Goal: Find specific page/section: Find specific page/section

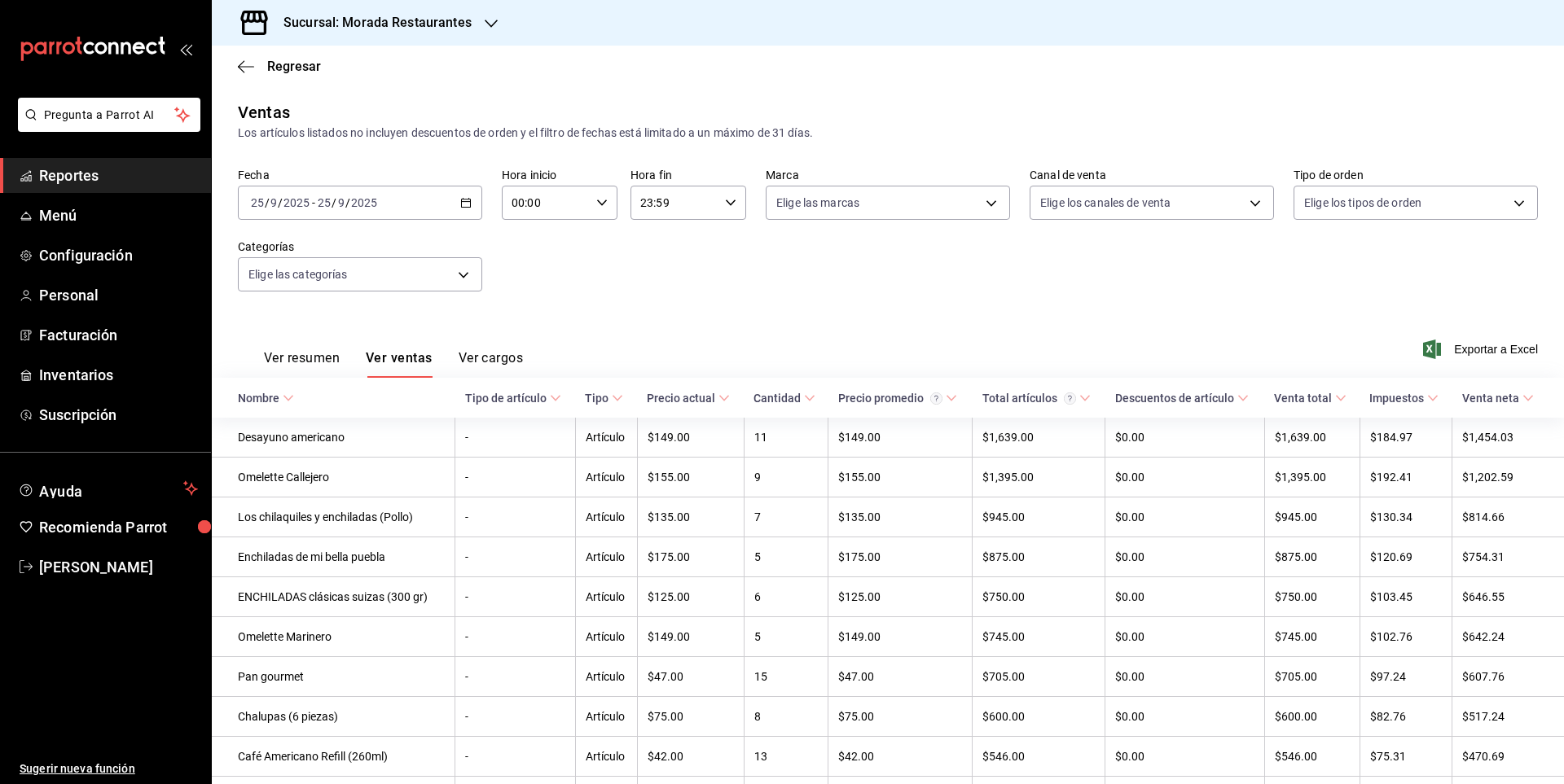
scroll to position [81, 0]
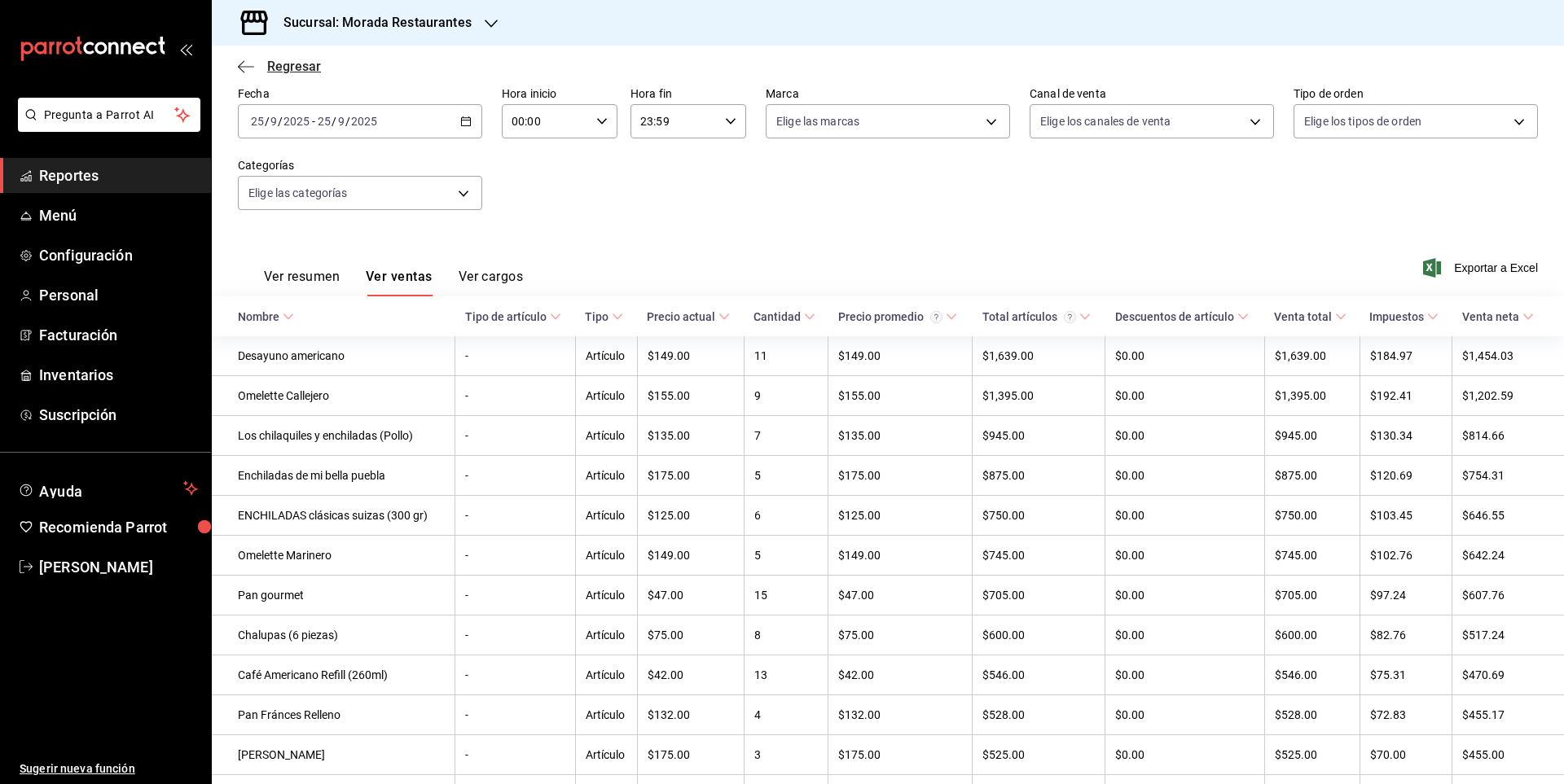
click at [250, 60] on icon "button" at bounding box center [246, 66] width 16 height 15
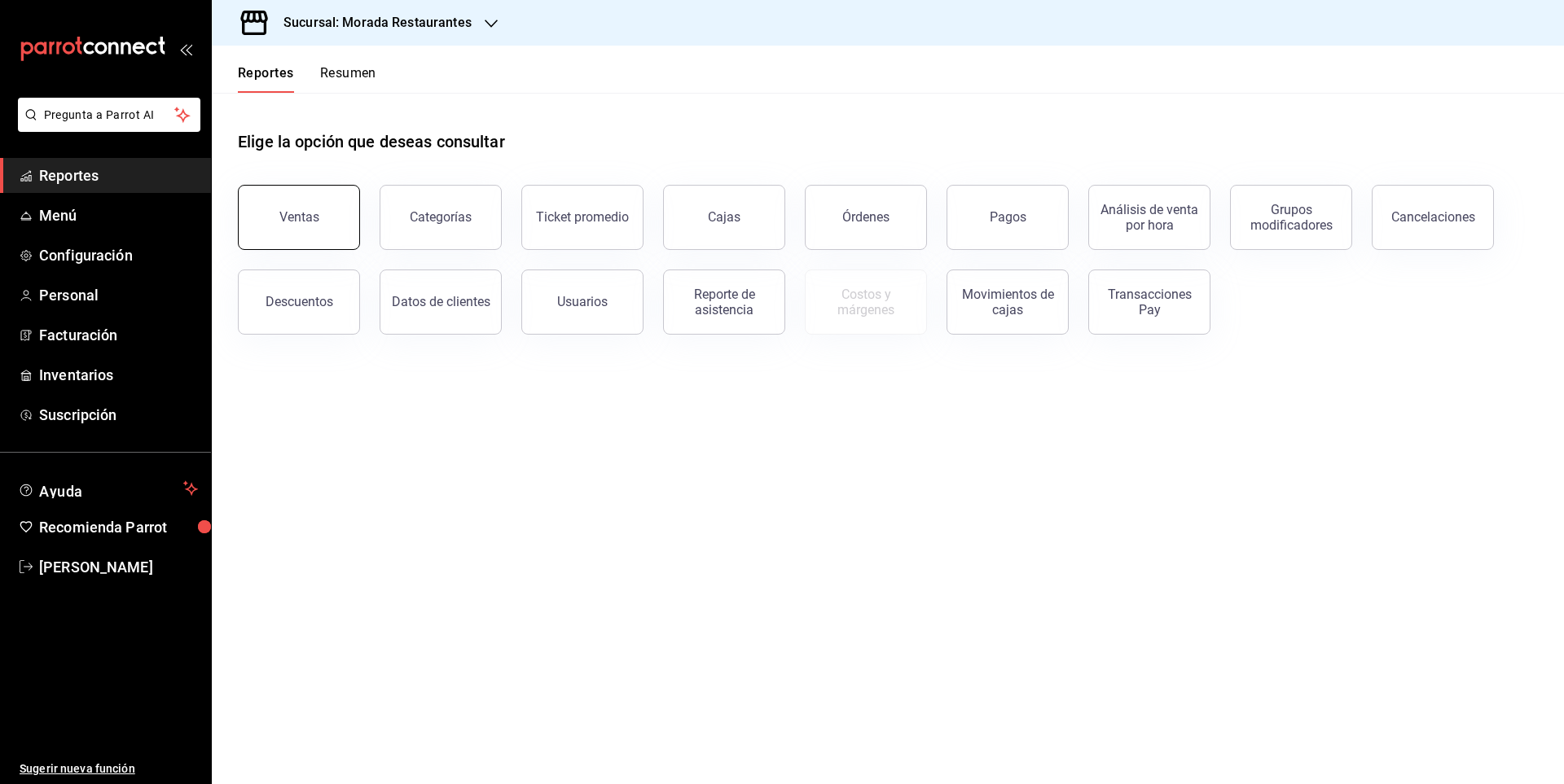
click at [328, 219] on button "Ventas" at bounding box center [299, 217] width 122 height 65
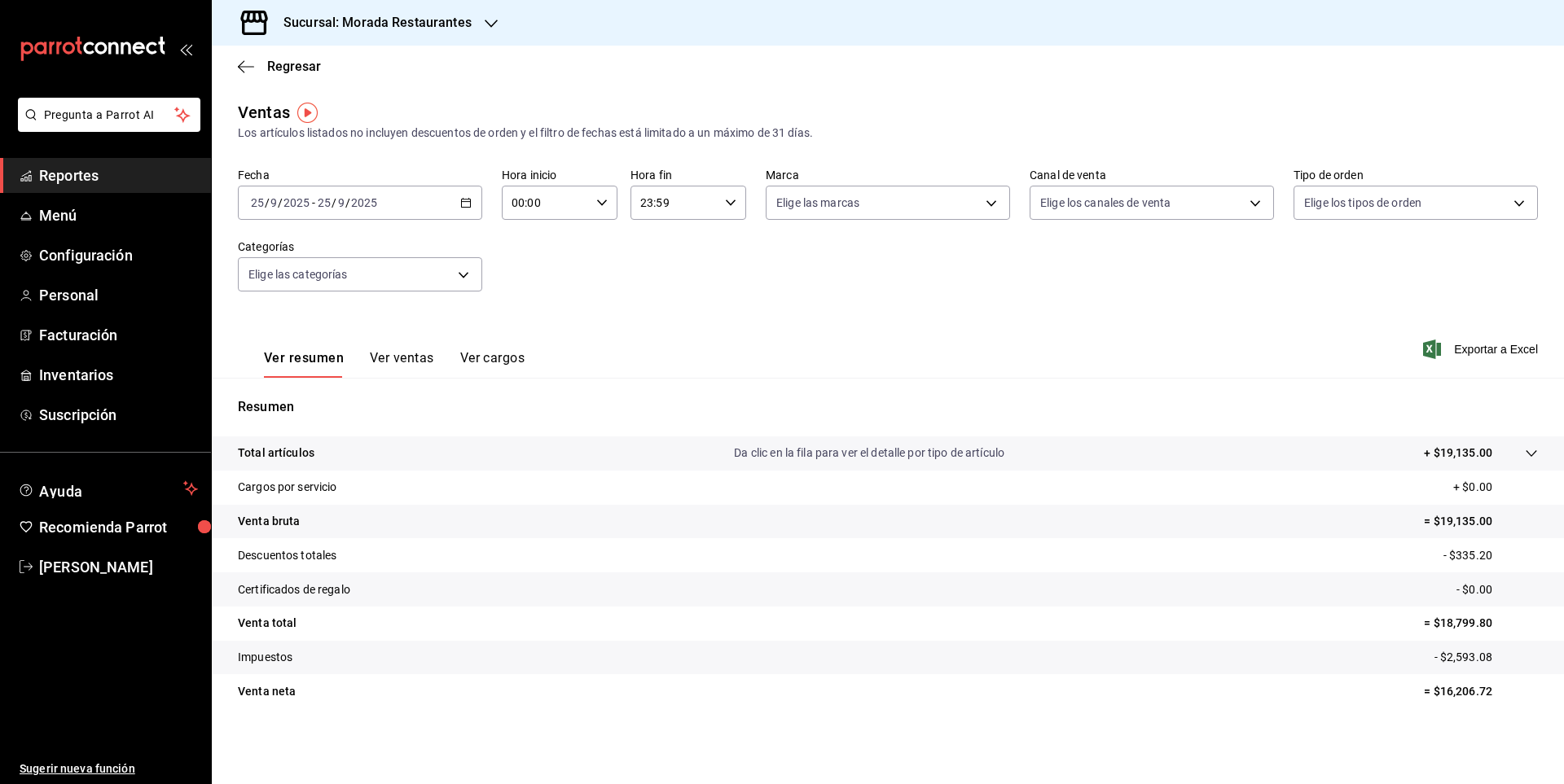
click at [410, 349] on div "Ver resumen Ver ventas Ver cargos" at bounding box center [381, 354] width 286 height 47
click at [409, 362] on button "Ver ventas" at bounding box center [401, 363] width 65 height 28
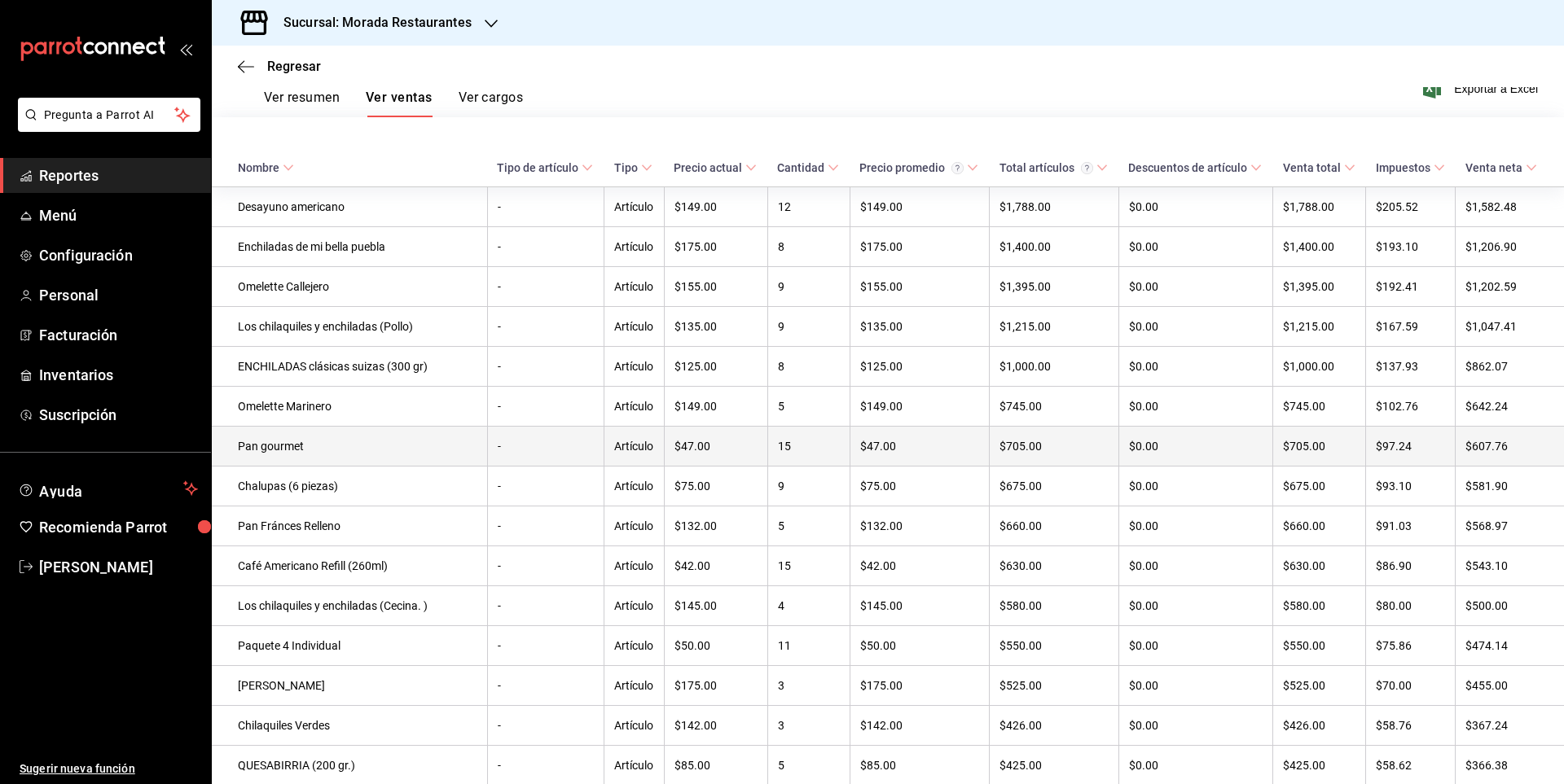
scroll to position [245, 0]
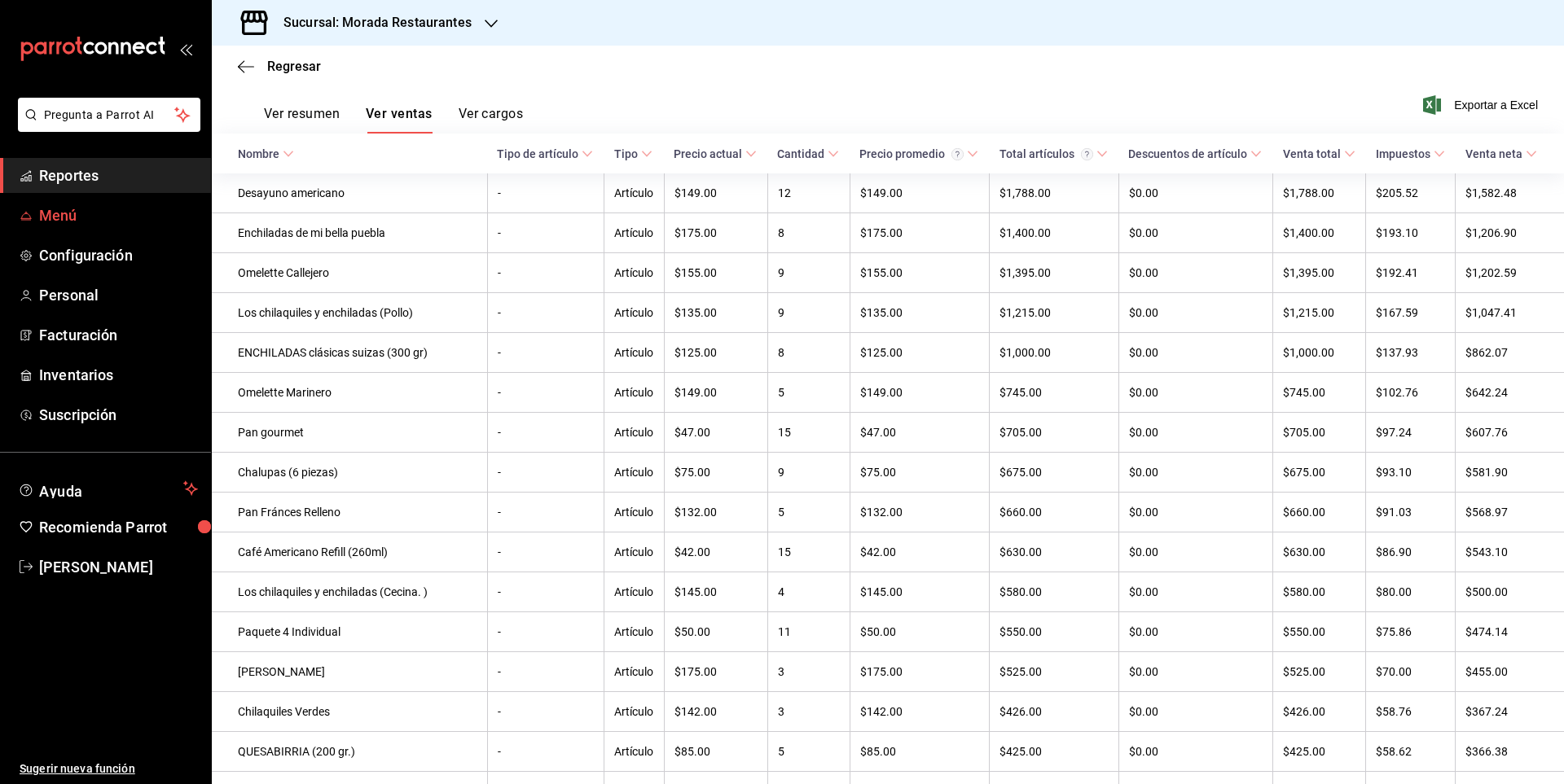
click at [72, 218] on span "Menú" at bounding box center [118, 215] width 159 height 22
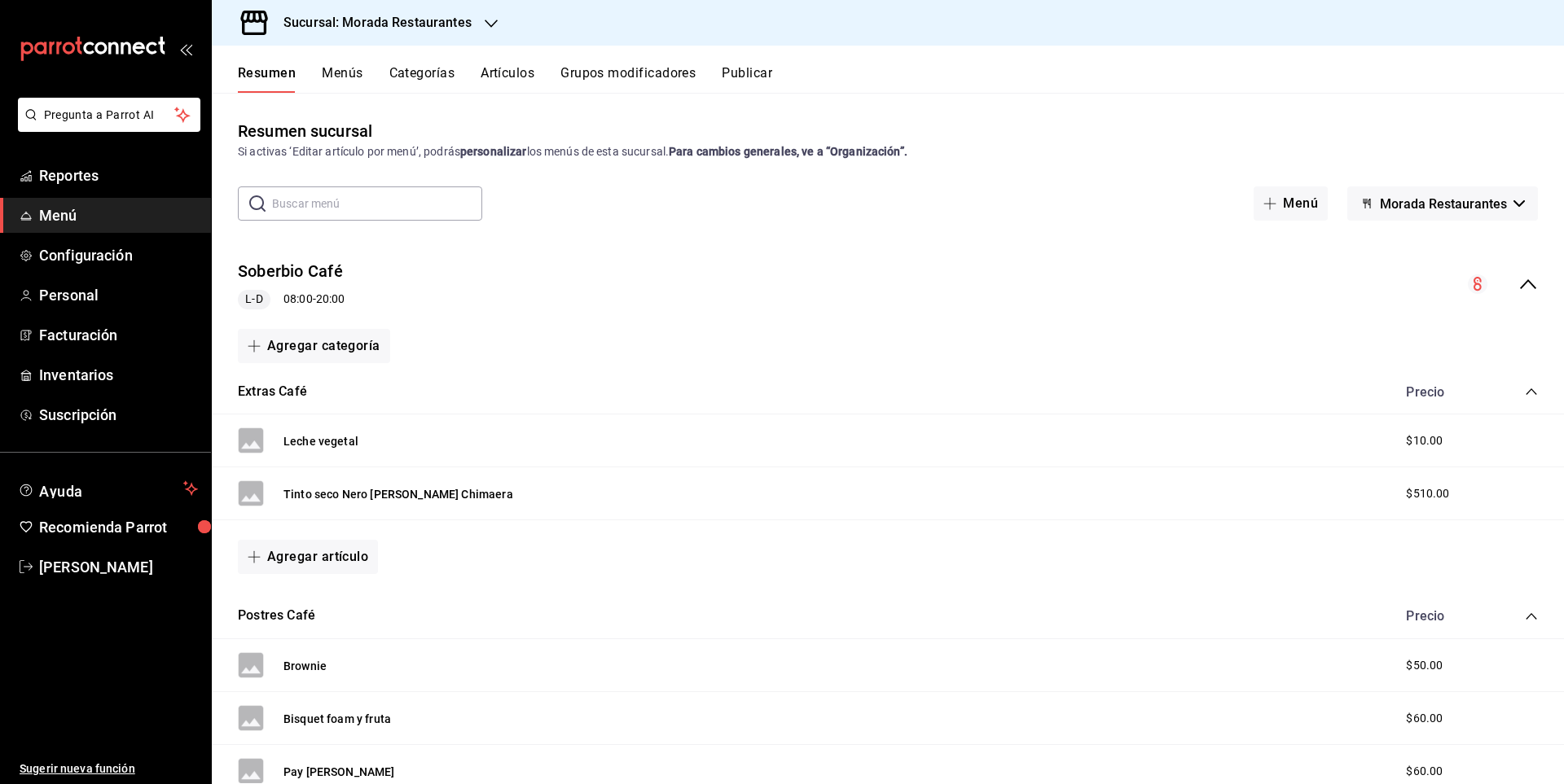
click at [347, 59] on div "Resumen Menús Categorías Artículos Grupos modificadores Publicar" at bounding box center [888, 69] width 1352 height 47
click at [351, 68] on button "Menús" at bounding box center [342, 78] width 41 height 28
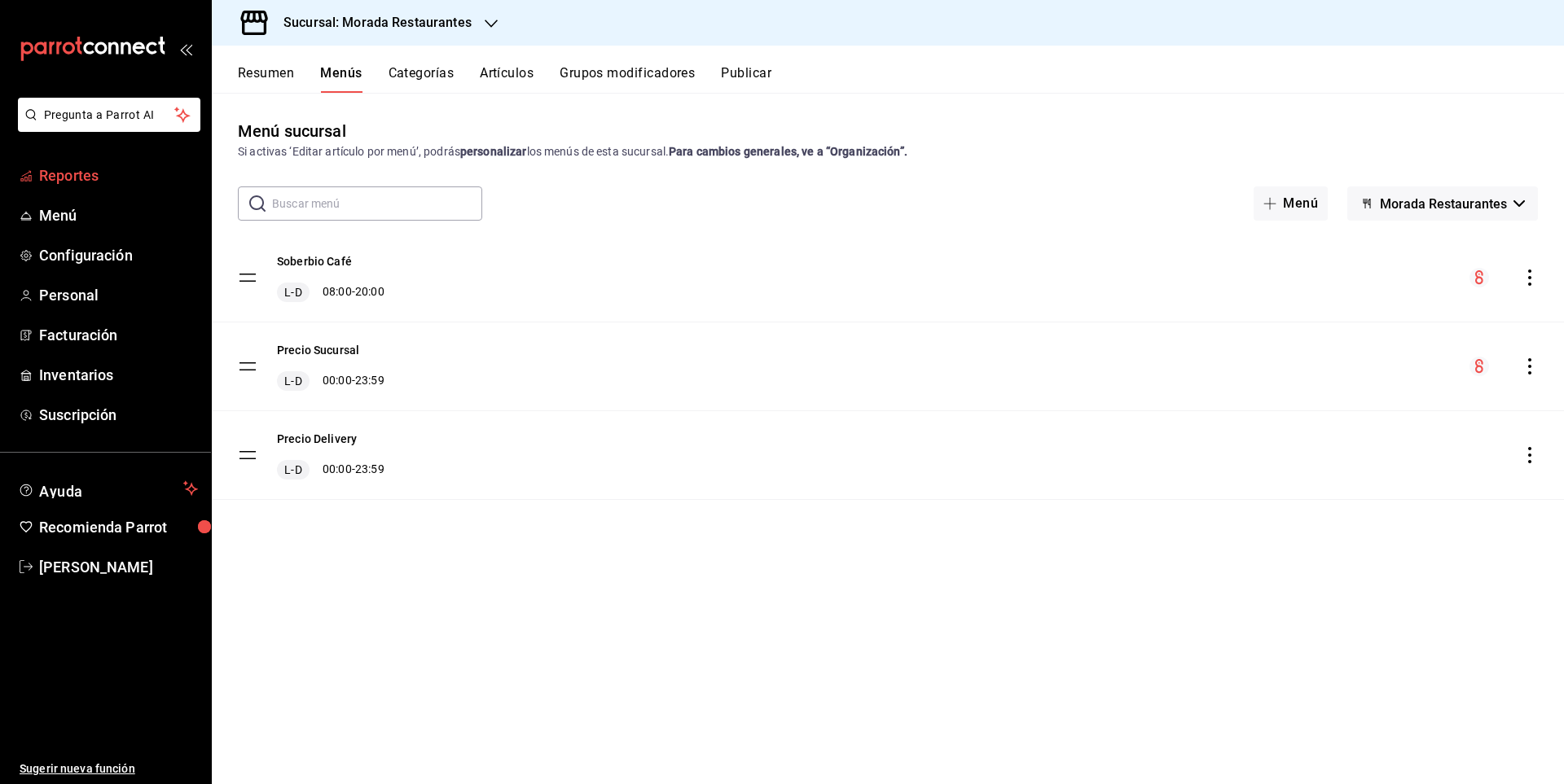
click at [98, 180] on span "Reportes" at bounding box center [118, 175] width 159 height 22
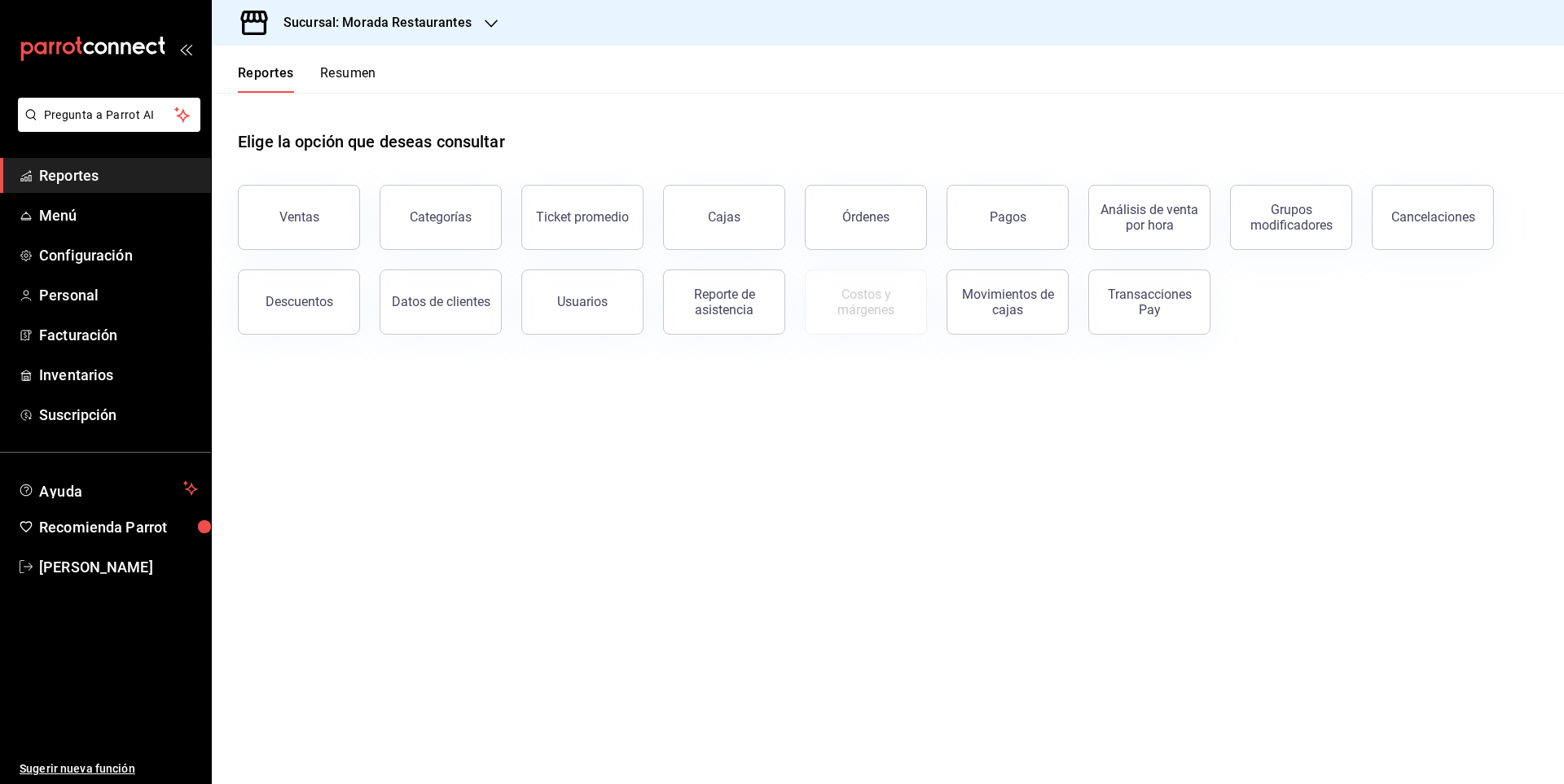
click at [82, 176] on span "Reportes" at bounding box center [118, 175] width 159 height 22
click at [291, 237] on button "Ventas" at bounding box center [299, 217] width 122 height 65
